Goal: Information Seeking & Learning: Learn about a topic

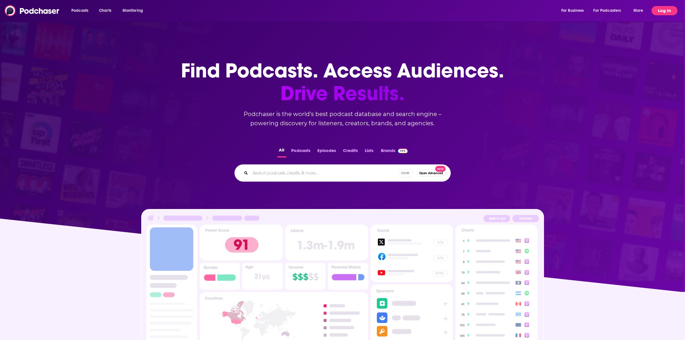
click at [665, 7] on button "Log In" at bounding box center [665, 10] width 26 height 9
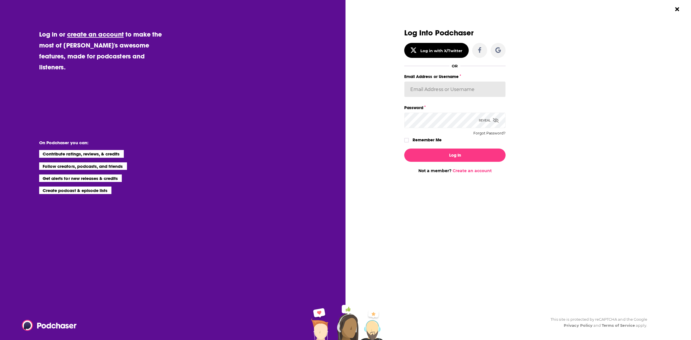
click at [447, 89] on input "Email Address or Username" at bounding box center [454, 89] width 101 height 16
type input "EJJackson"
click at [647, 133] on div "Log Into Podchaser Log in with X/Twitter OR Email Address or Username EJJackson…" at bounding box center [521, 170] width 338 height 340
click at [435, 153] on button "Log In" at bounding box center [454, 154] width 101 height 13
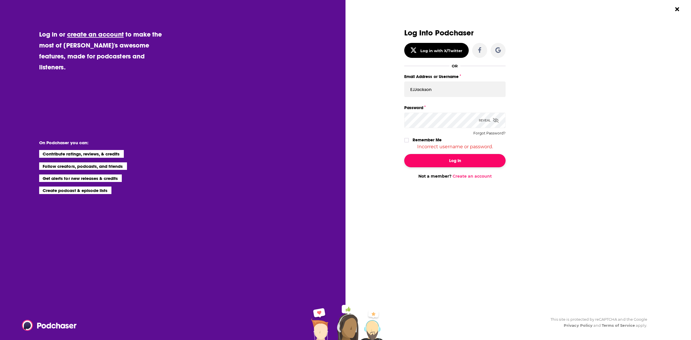
click at [433, 162] on button "Log In" at bounding box center [454, 160] width 101 height 13
click at [470, 90] on input "EJJackson" at bounding box center [454, 89] width 101 height 16
click at [493, 118] on icon "Dialog" at bounding box center [496, 120] width 6 height 5
click at [448, 161] on button "Log In" at bounding box center [454, 160] width 101 height 13
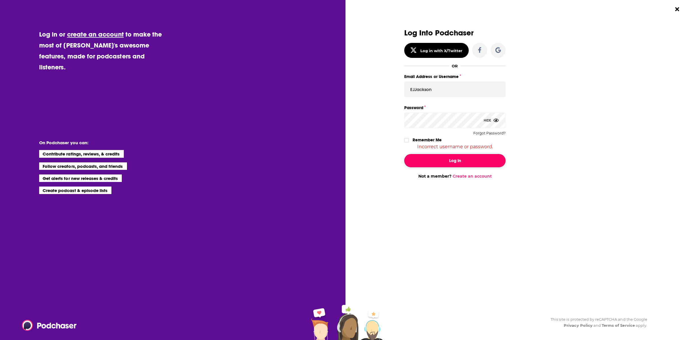
click at [447, 165] on button "Log In" at bounding box center [454, 160] width 101 height 13
click at [464, 161] on button "Log In" at bounding box center [454, 160] width 101 height 13
click at [483, 3] on div "Log Into Podchaser Log in with X/Twitter OR Email Address or Username EJJackson…" at bounding box center [521, 170] width 338 height 340
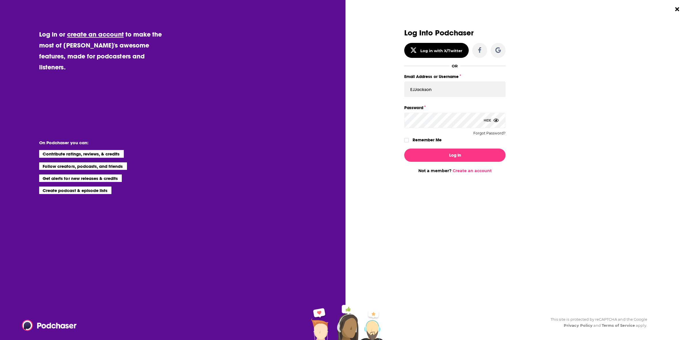
click at [404, 148] on button "Log In" at bounding box center [454, 154] width 101 height 13
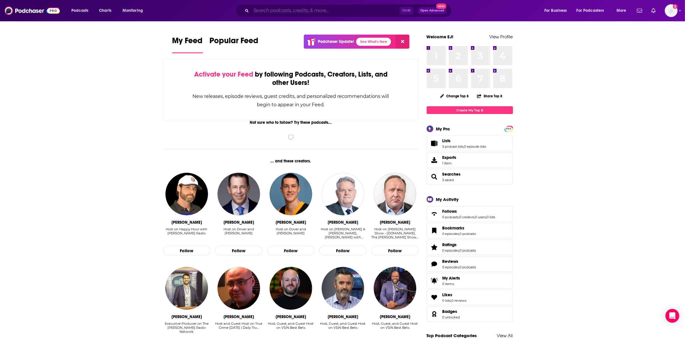
click at [271, 11] on input "Search podcasts, credits, & more..." at bounding box center [325, 10] width 148 height 9
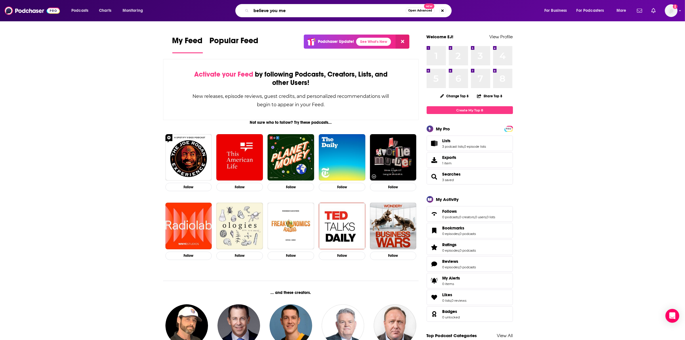
drag, startPoint x: 305, startPoint y: 8, endPoint x: 212, endPoint y: 8, distance: 92.6
click at [212, 8] on div "believe you me Open Advanced New" at bounding box center [349, 10] width 379 height 13
click at [298, 12] on input "[PERSON_NAME]" at bounding box center [328, 10] width 155 height 9
type input "[PERSON_NAME]"
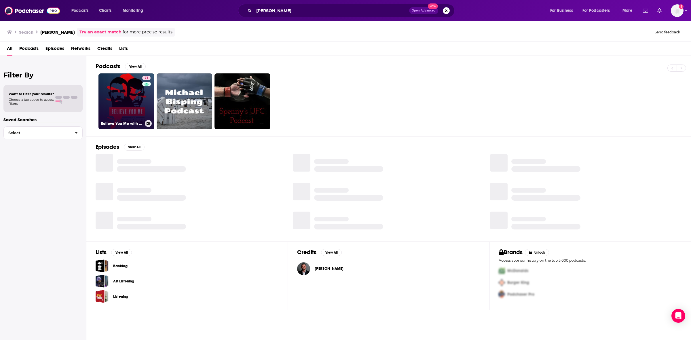
click at [124, 107] on link "71 Believe You Me with [PERSON_NAME]" at bounding box center [126, 101] width 56 height 56
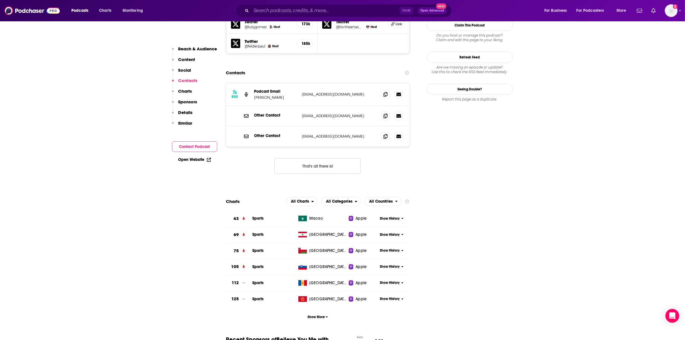
scroll to position [575, 0]
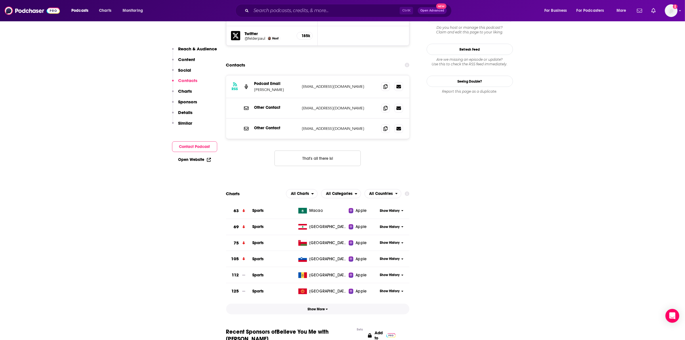
click at [316, 307] on span "Show More" at bounding box center [318, 309] width 20 height 4
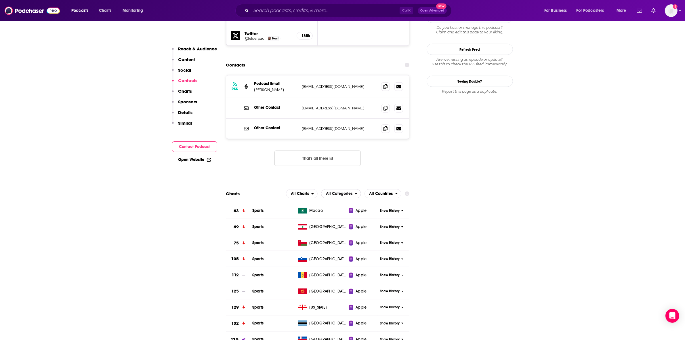
click at [330, 192] on span "All Categories" at bounding box center [339, 194] width 26 height 4
click at [380, 192] on span "All Countries" at bounding box center [381, 194] width 24 height 4
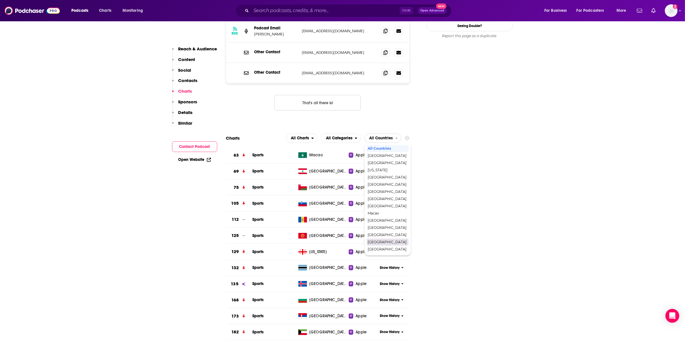
scroll to position [647, 0]
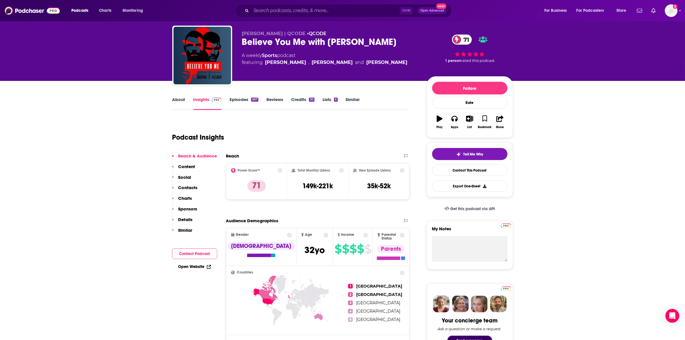
scroll to position [0, 0]
